Goal: Information Seeking & Learning: Understand process/instructions

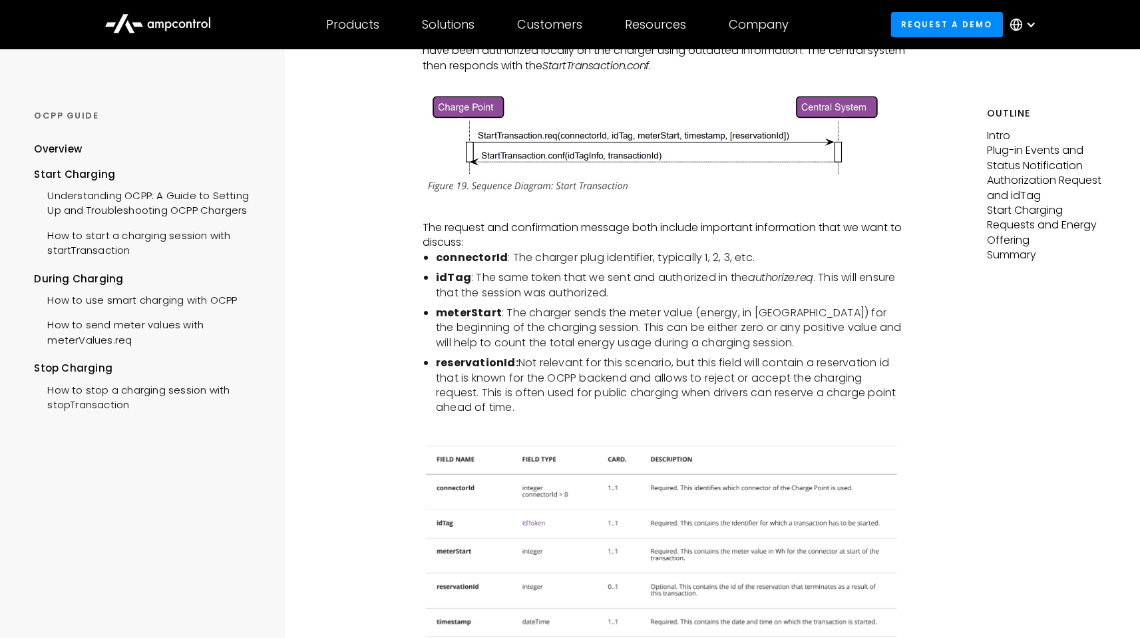
scroll to position [2627, 0]
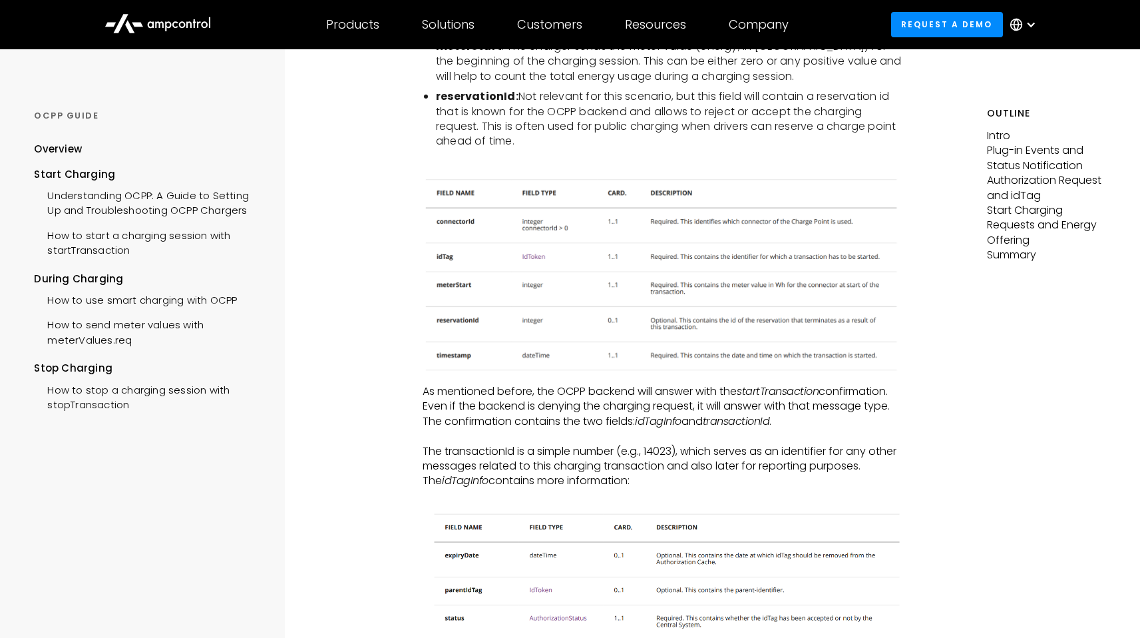
click at [531, 84] on li "meterStart : The charger sends the meter value (energy, in [GEOGRAPHIC_DATA]) f…" at bounding box center [671, 61] width 471 height 45
drag, startPoint x: 554, startPoint y: 88, endPoint x: 674, endPoint y: 90, distance: 119.9
click at [674, 84] on li "meterStart : The charger sends the meter value (energy, in [GEOGRAPHIC_DATA]) f…" at bounding box center [671, 61] width 471 height 45
copy li "This can be either zero"
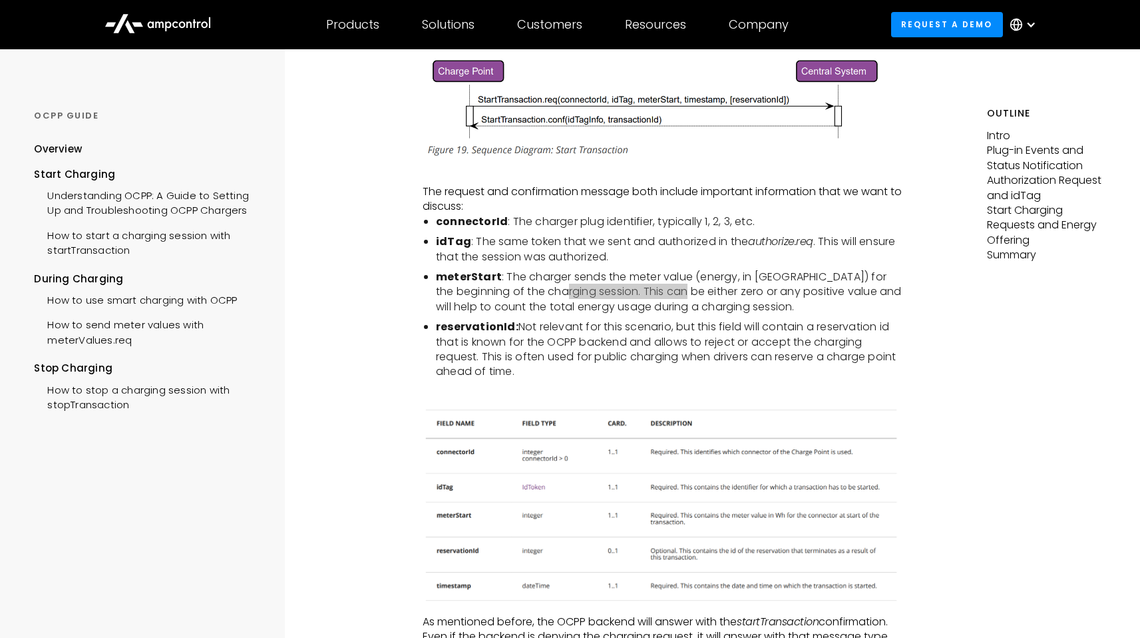
scroll to position [2392, 0]
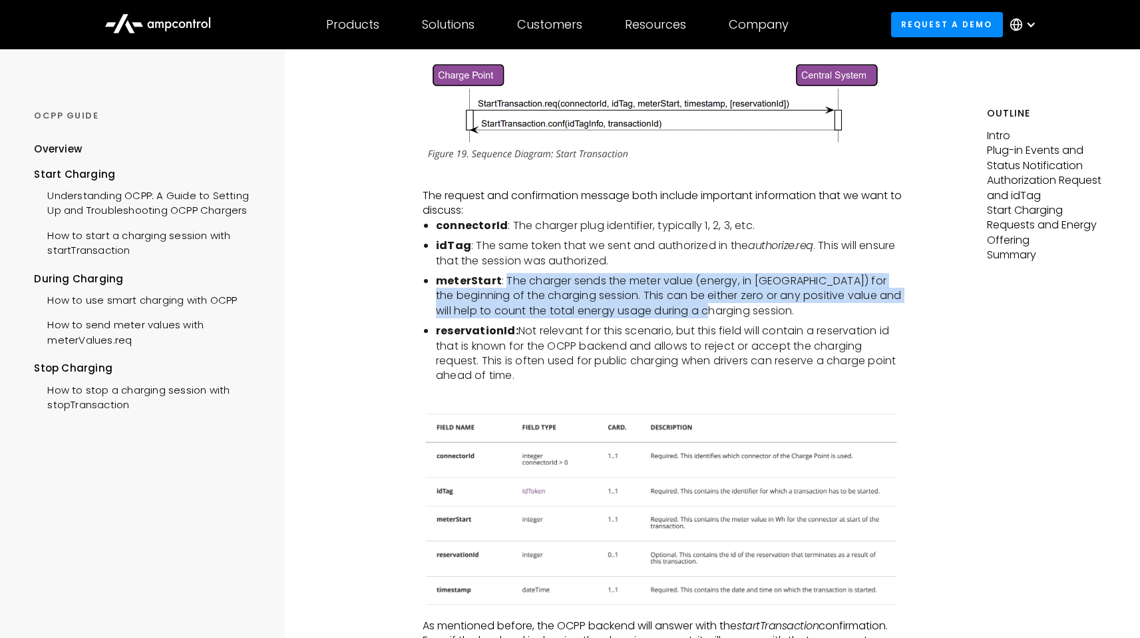
drag, startPoint x: 738, startPoint y: 342, endPoint x: 503, endPoint y: 310, distance: 237.3
click at [503, 310] on li "meterStart : The charger sends the meter value (energy, in [GEOGRAPHIC_DATA]) f…" at bounding box center [671, 296] width 471 height 45
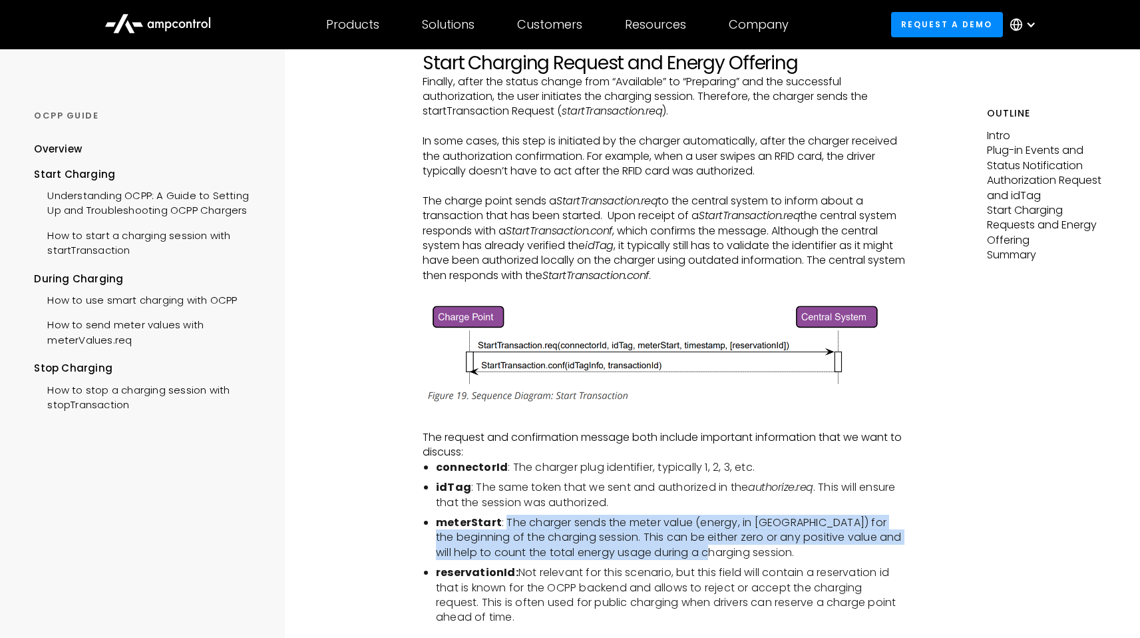
scroll to position [2148, 0]
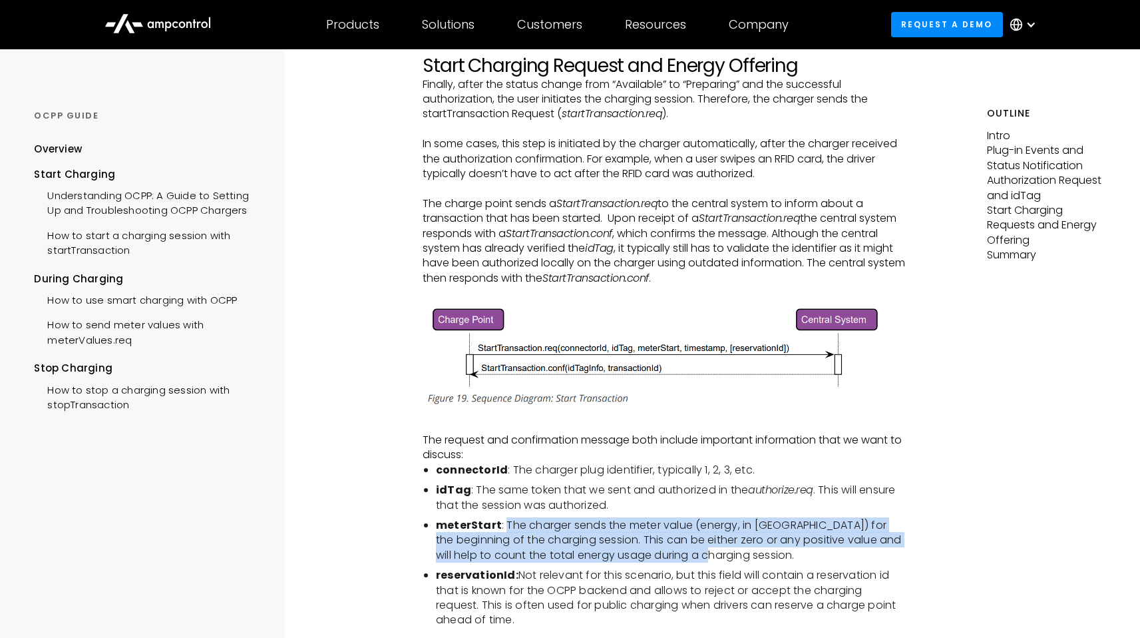
copy li "The charger sends the meter value (energy, in [GEOGRAPHIC_DATA]) for the beginn…"
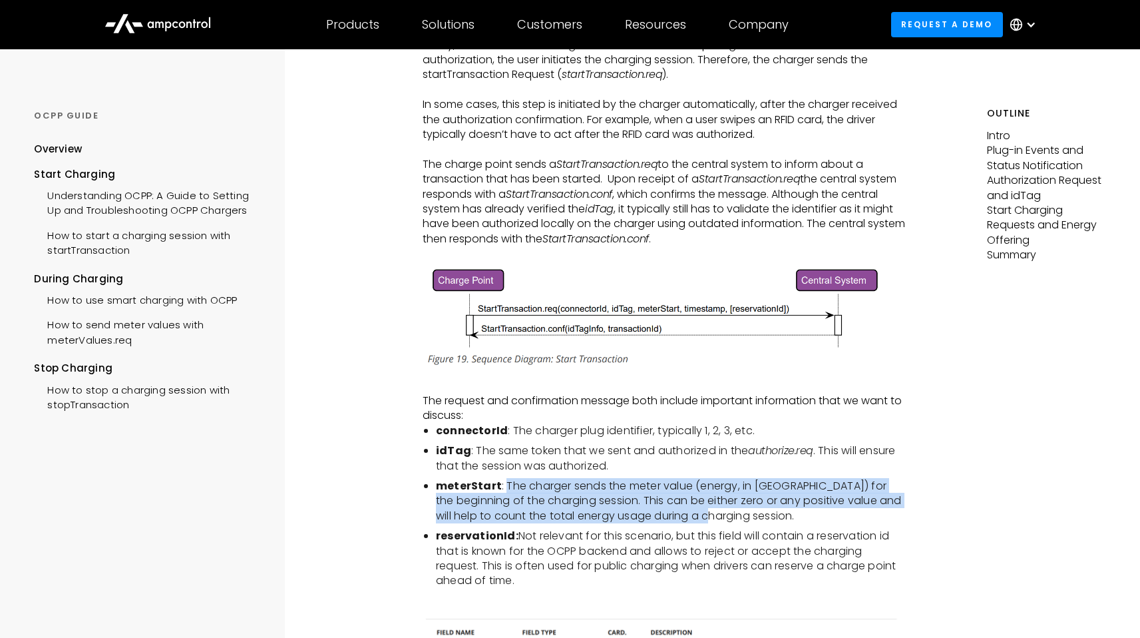
scroll to position [2192, 0]
